Goal: Task Accomplishment & Management: Manage account settings

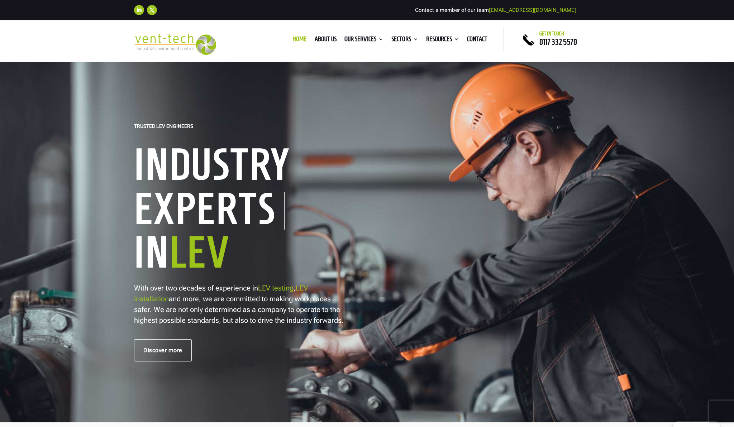
click at [168, 40] on img at bounding box center [175, 44] width 82 height 21
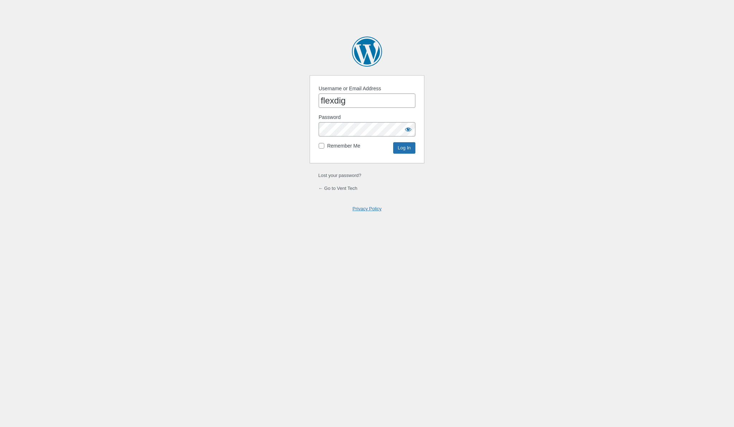
type input "flexdig"
click at [408, 149] on input "Log In" at bounding box center [404, 147] width 22 height 11
